Goal: Transaction & Acquisition: Subscribe to service/newsletter

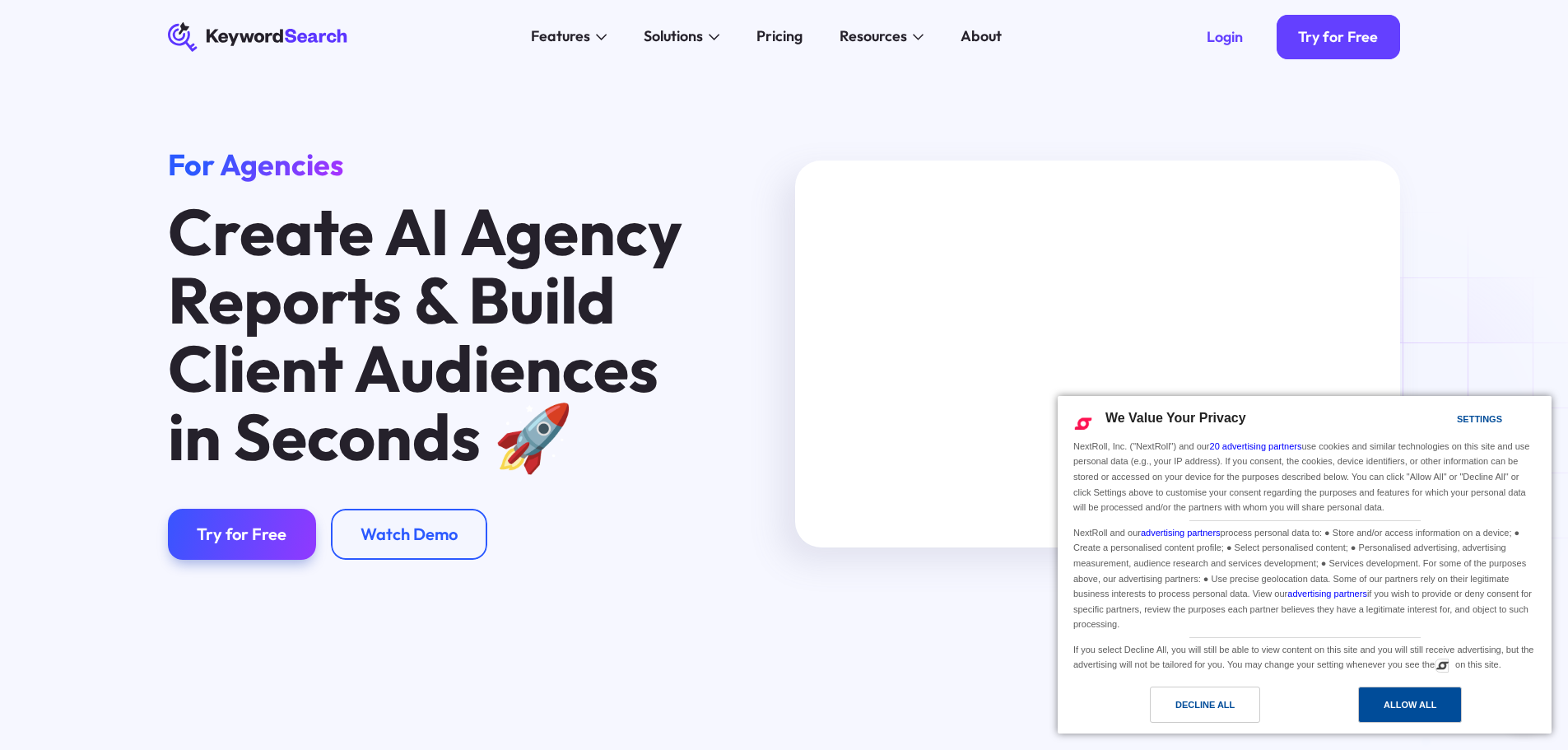
click at [1401, 706] on div "Allow All" at bounding box center [1410, 704] width 53 height 18
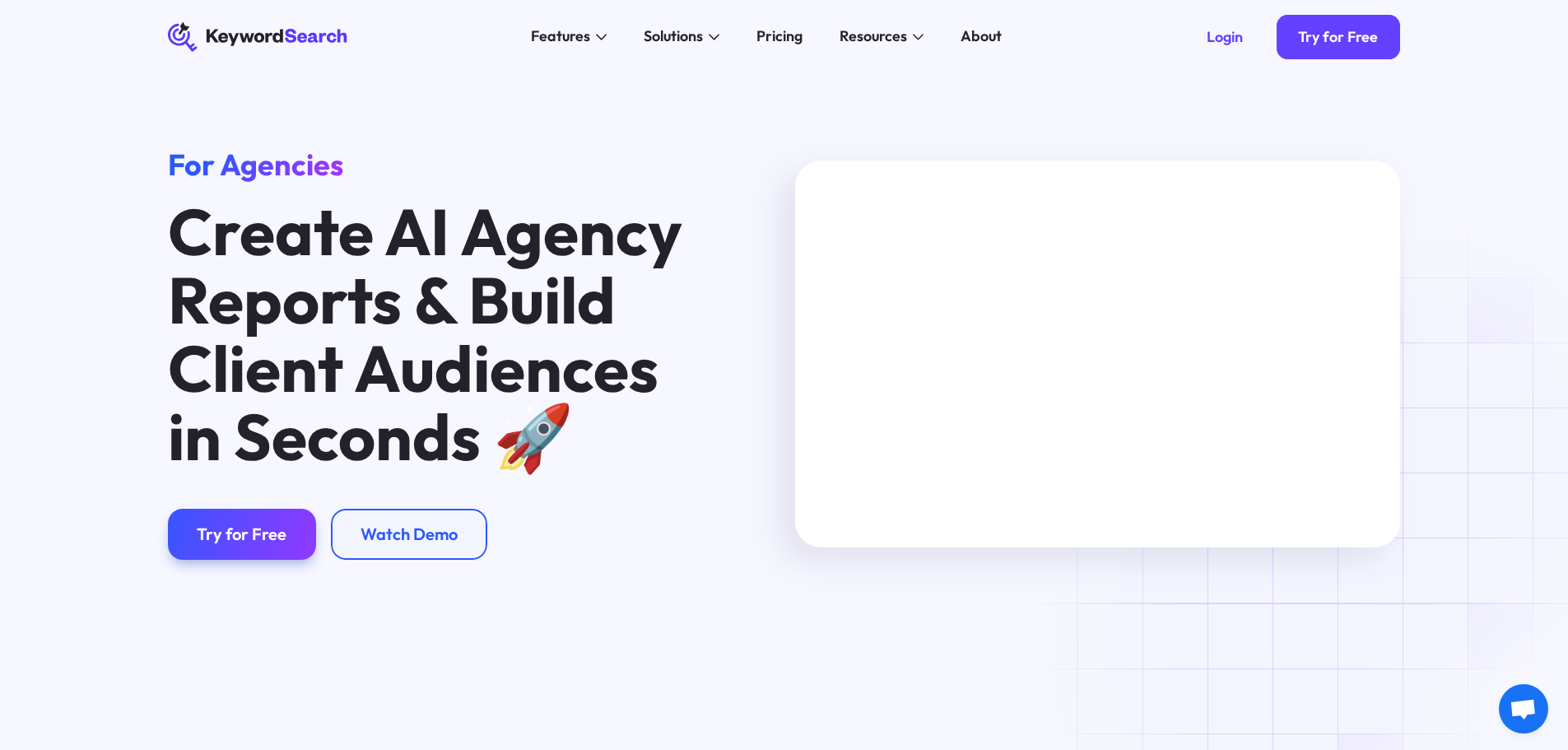
click at [1279, 651] on div "For Agencies Create AI Agency Reports & Build Client Audiences in Seconds 🚀 ‍ T…" at bounding box center [784, 372] width 1568 height 597
click at [269, 534] on div "Try for Free" at bounding box center [241, 533] width 90 height 21
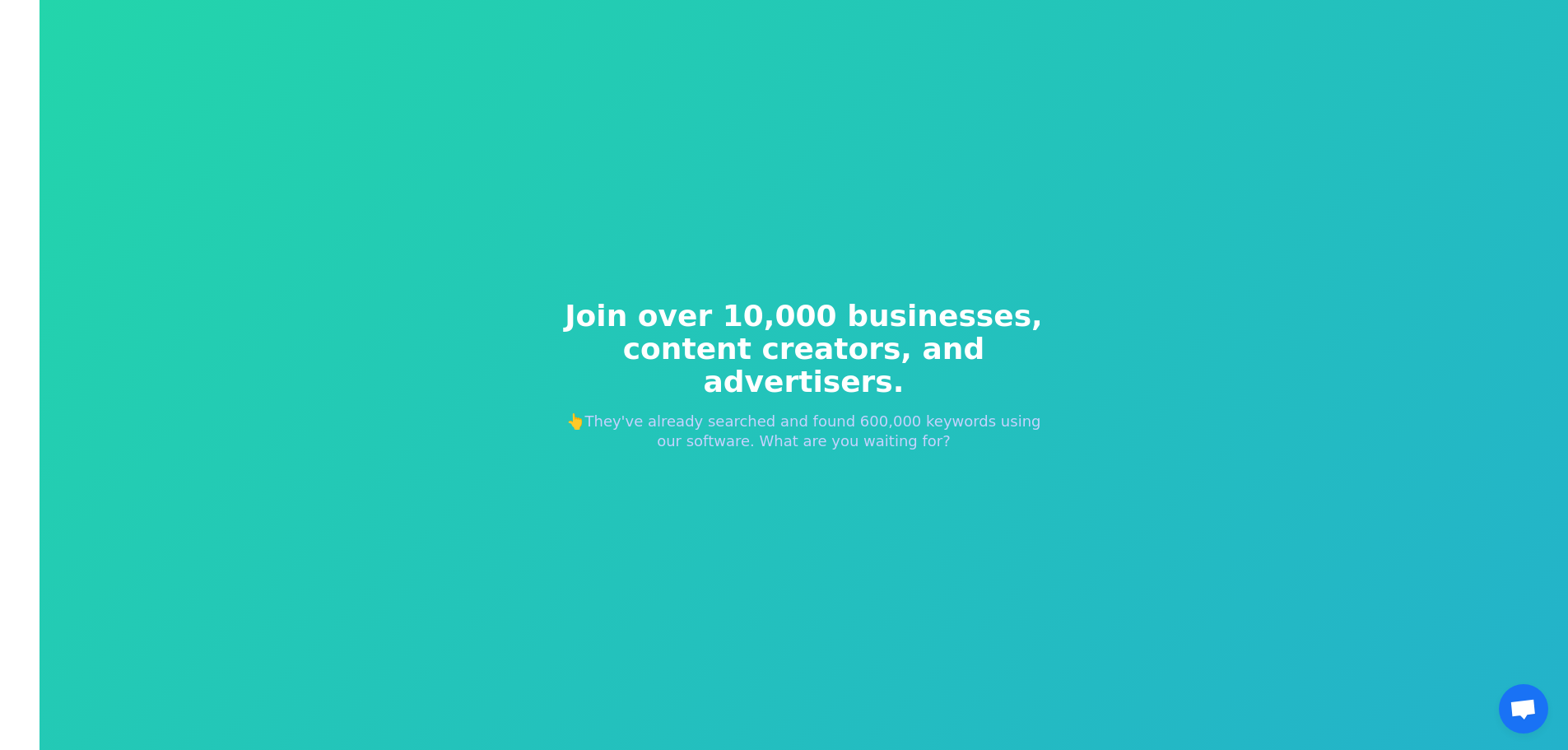
click at [809, 411] on p "👆They've already searched and found 600,000 keywords using our software. What a…" at bounding box center [804, 431] width 501 height 40
click at [714, 311] on span "Join over 10,000 businesses," at bounding box center [804, 316] width 501 height 33
click at [1366, 623] on div "Join over 10,000 businesses, content creators, and advertisers. 👆They've alread…" at bounding box center [804, 375] width 1529 height 750
click at [934, 458] on div "Join over 10,000 businesses, content creators, and advertisers. 👆They've alread…" at bounding box center [804, 375] width 554 height 283
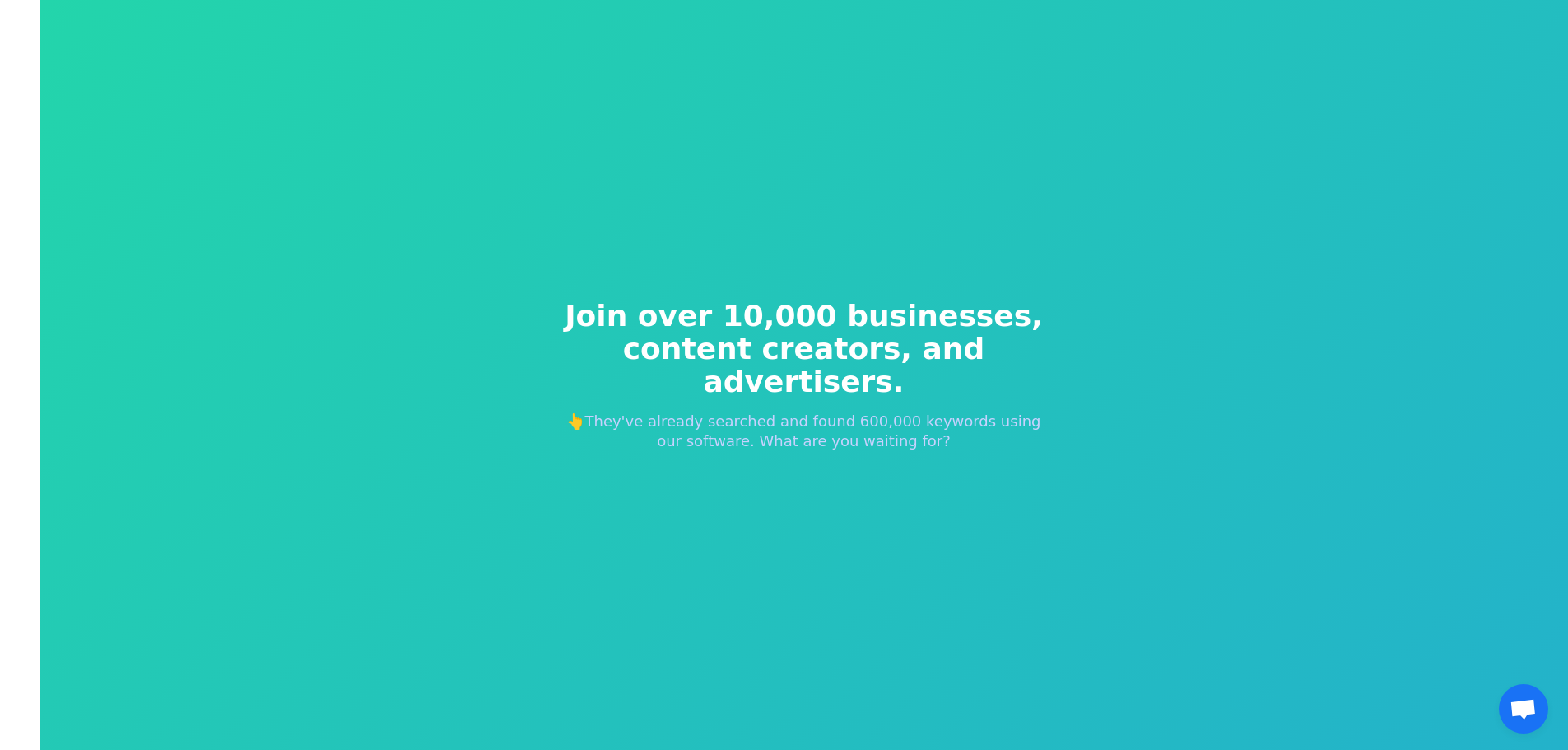
click at [833, 411] on p "👆They've already searched and found 600,000 keywords using our software. What a…" at bounding box center [804, 431] width 501 height 40
click at [887, 272] on div "Join over 10,000 businesses, content creators, and advertisers. 👆They've alread…" at bounding box center [804, 375] width 554 height 283
click at [784, 423] on p "👆They've already searched and found 600,000 keywords using our software. What a…" at bounding box center [804, 431] width 501 height 40
click at [790, 356] on span "content creators, and advertisers." at bounding box center [804, 365] width 501 height 66
